Goal: Navigation & Orientation: Find specific page/section

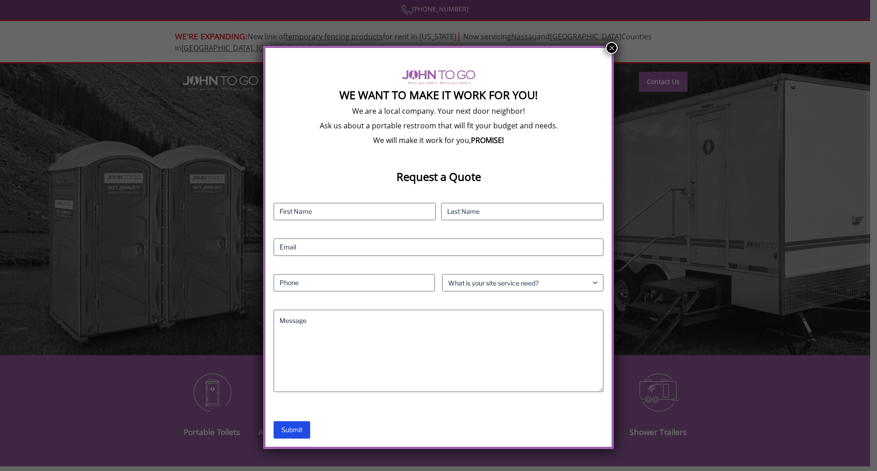
click at [612, 44] on button "×" at bounding box center [611, 48] width 12 height 12
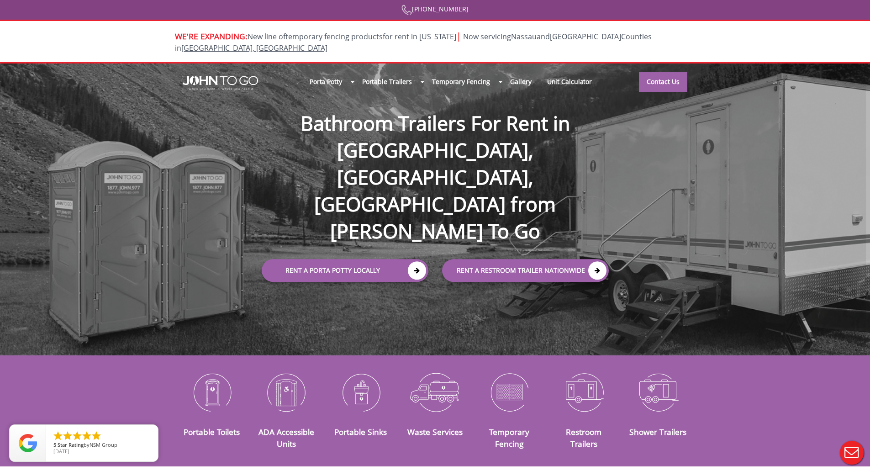
click at [325, 71] on div at bounding box center [435, 235] width 870 height 471
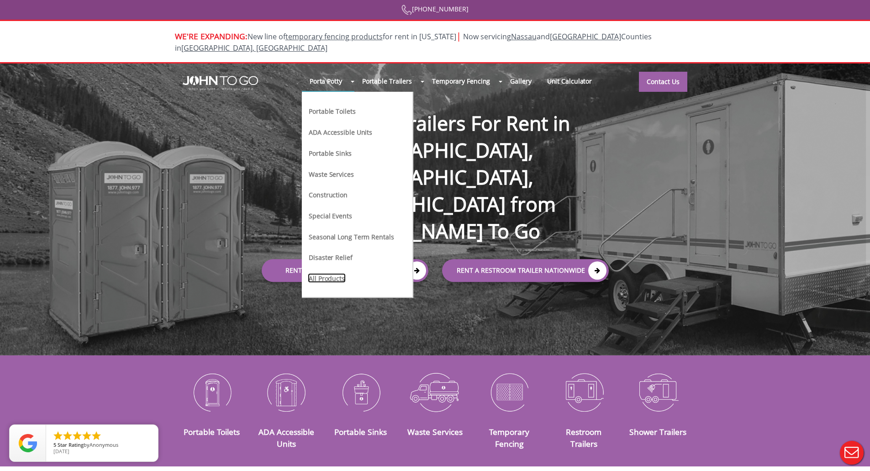
click at [336, 273] on link "All Products" at bounding box center [327, 278] width 38 height 10
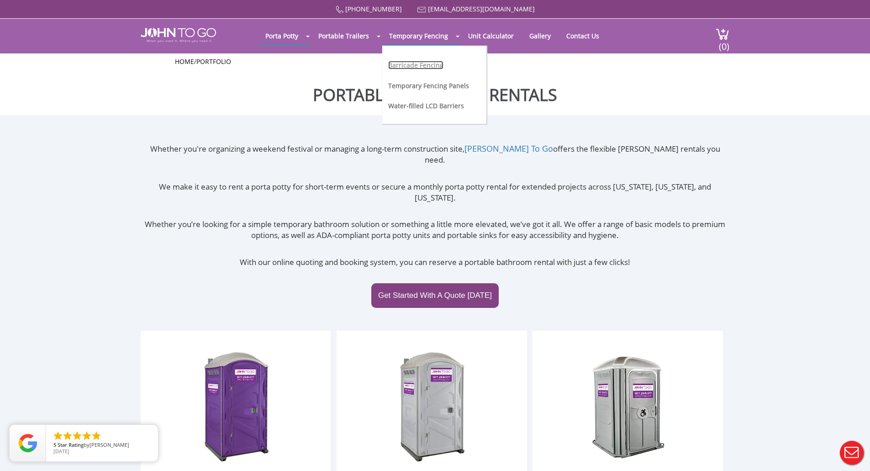
click at [411, 66] on link "Barricade Fencing" at bounding box center [415, 65] width 55 height 9
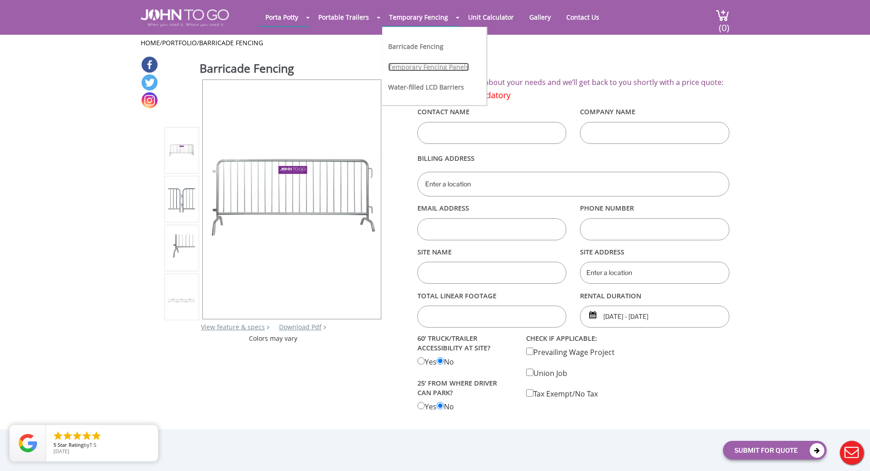
click at [403, 66] on link "Temporary Fencing Panels" at bounding box center [428, 67] width 81 height 9
